Goal: Task Accomplishment & Management: Use online tool/utility

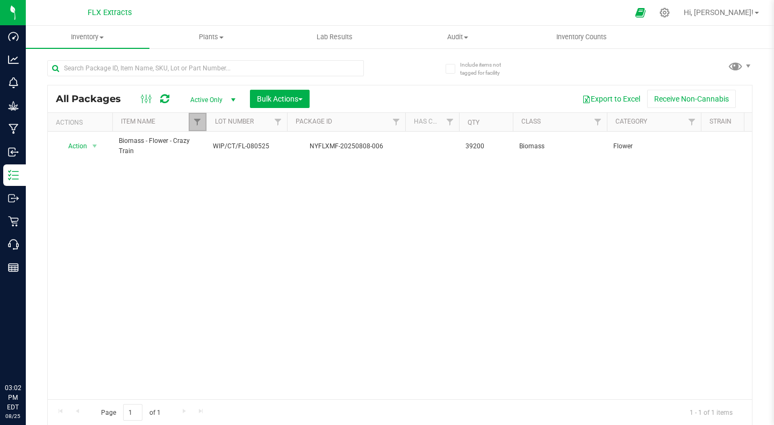
click at [203, 122] on link "Filter" at bounding box center [198, 122] width 18 height 18
click at [201, 180] on input "Biomass - Flower - Crazy Train" at bounding box center [202, 182] width 7 height 7
checkbox input "false"
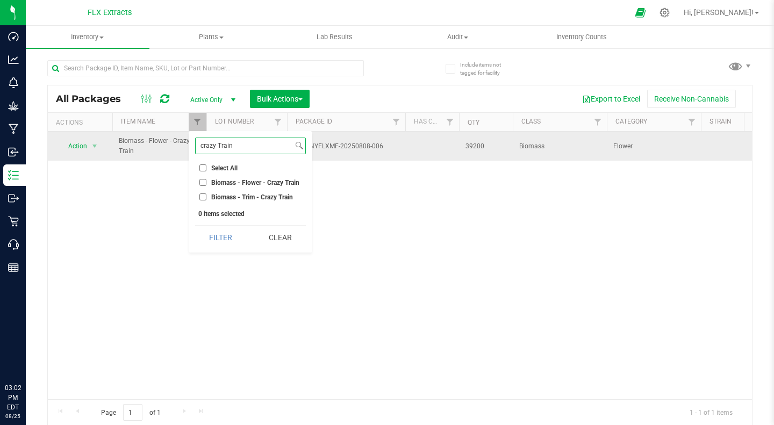
drag, startPoint x: 234, startPoint y: 147, endPoint x: 153, endPoint y: 142, distance: 80.8
click at [153, 142] on body "Dashboard Analytics Monitoring Grow Manufacturing Inbound Inventory Outbound Re…" at bounding box center [387, 212] width 774 height 425
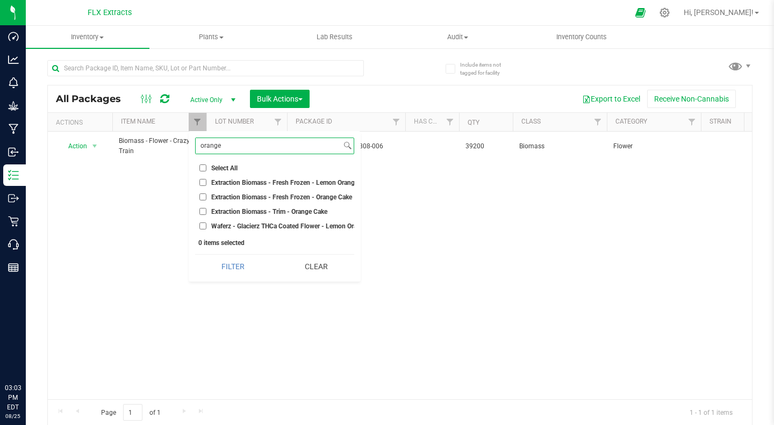
type input "orange"
click at [204, 199] on input "Extraction Biomass - Fresh Frozen - Orange Cake" at bounding box center [202, 197] width 7 height 7
checkbox input "true"
click at [247, 275] on button "Filter" at bounding box center [233, 267] width 76 height 24
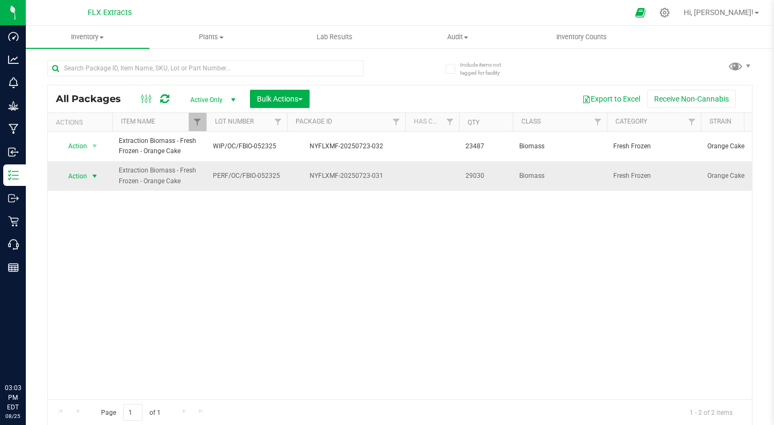
click at [79, 172] on span "Action" at bounding box center [73, 176] width 29 height 15
click at [345, 268] on div "Action Action Adjust qty Create package Edit attributes Global inventory Locate…" at bounding box center [400, 266] width 704 height 268
click at [88, 174] on span "select" at bounding box center [94, 176] width 13 height 15
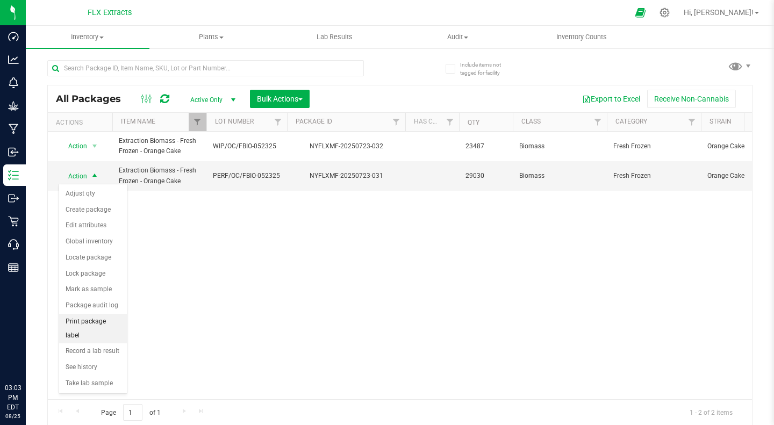
click at [112, 321] on li "Print package label" at bounding box center [93, 329] width 68 height 30
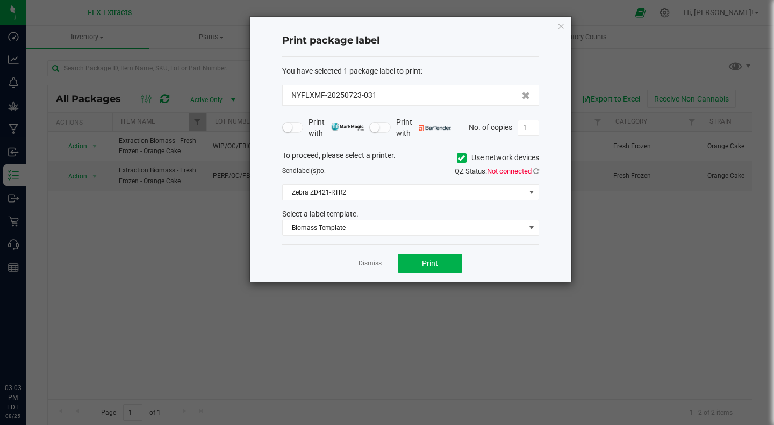
click at [532, 170] on span "QZ Status: Not connected" at bounding box center [497, 171] width 84 height 8
click at [535, 172] on icon at bounding box center [536, 171] width 6 height 7
click at [529, 131] on input "1" at bounding box center [528, 127] width 20 height 15
type input "6"
click at [418, 254] on button "Print" at bounding box center [430, 263] width 65 height 19
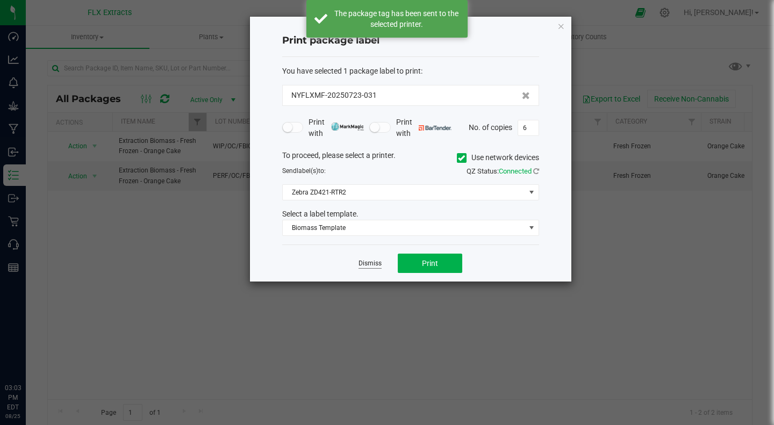
click at [365, 265] on link "Dismiss" at bounding box center [370, 263] width 23 height 9
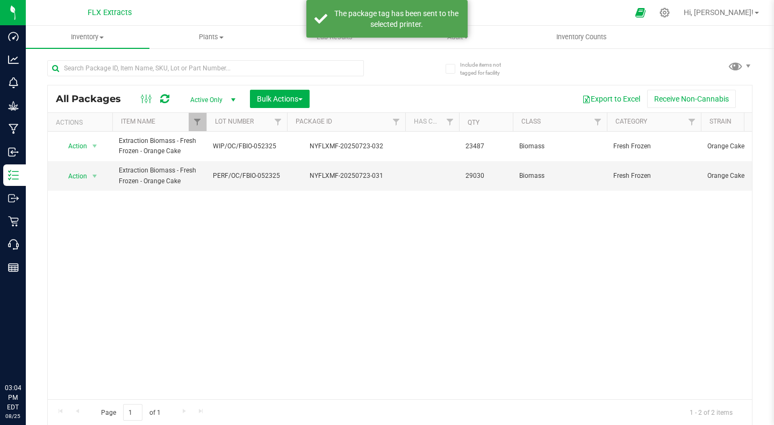
click at [209, 271] on div "Action Action Adjust qty Create package Edit attributes Global inventory Locate…" at bounding box center [400, 266] width 704 height 268
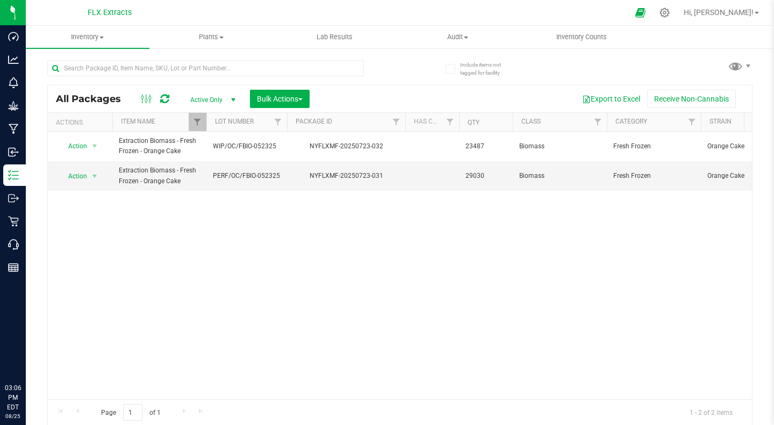
click at [183, 226] on div "Action Action Adjust qty Create package Edit attributes Global inventory Locate…" at bounding box center [400, 266] width 704 height 268
